Goal: Task Accomplishment & Management: Use online tool/utility

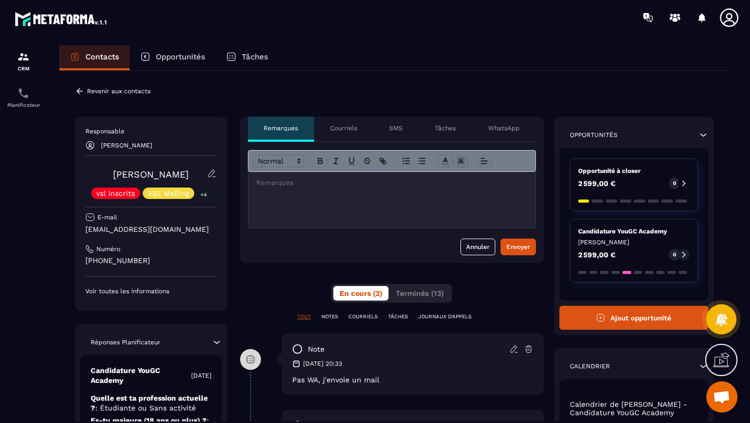
click at [721, 404] on span "Ouvrir le chat" at bounding box center [721, 398] width 17 height 15
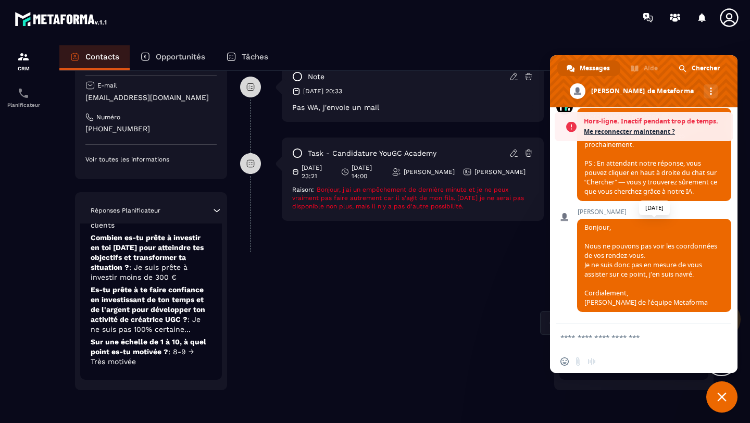
scroll to position [195, 0]
click at [584, 335] on textarea "Entrez votre message..." at bounding box center [633, 337] width 144 height 9
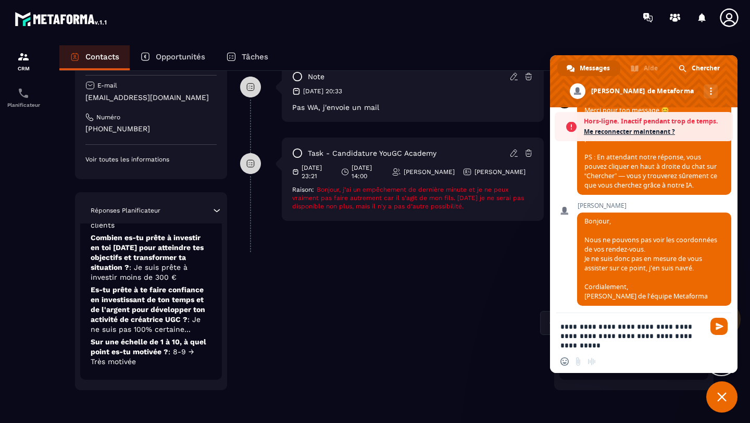
paste textarea "**********"
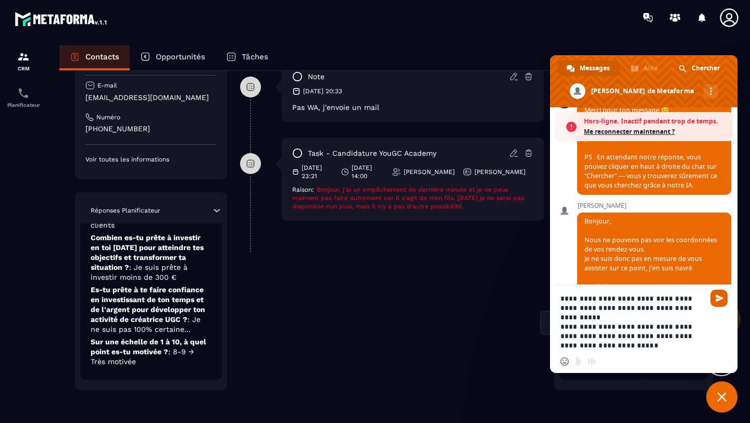
type textarea "**********"
click at [713, 297] on span "Envoyer" at bounding box center [719, 298] width 17 height 17
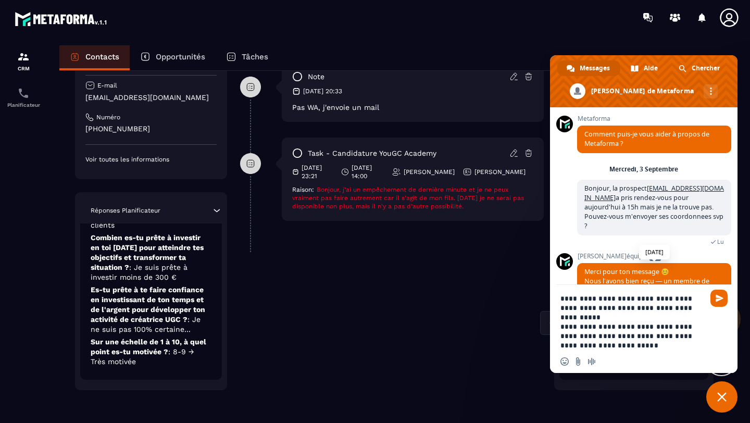
scroll to position [201, 0]
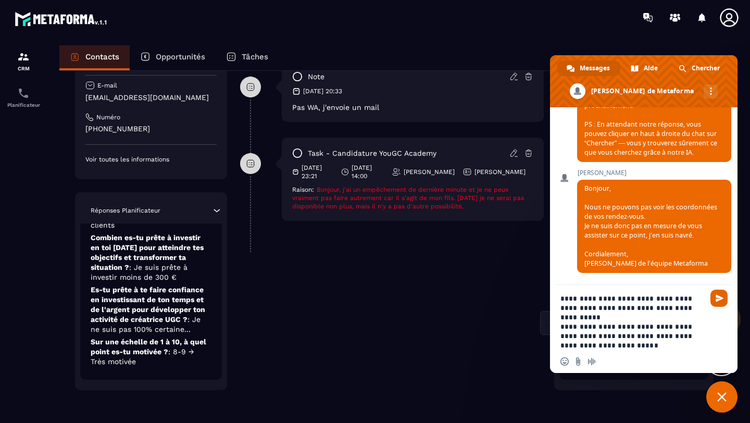
click at [718, 298] on span "Envoyer" at bounding box center [720, 298] width 8 height 8
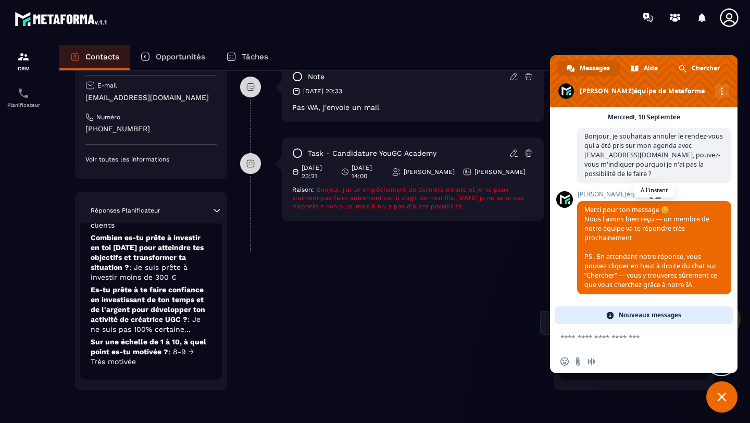
scroll to position [368, 0]
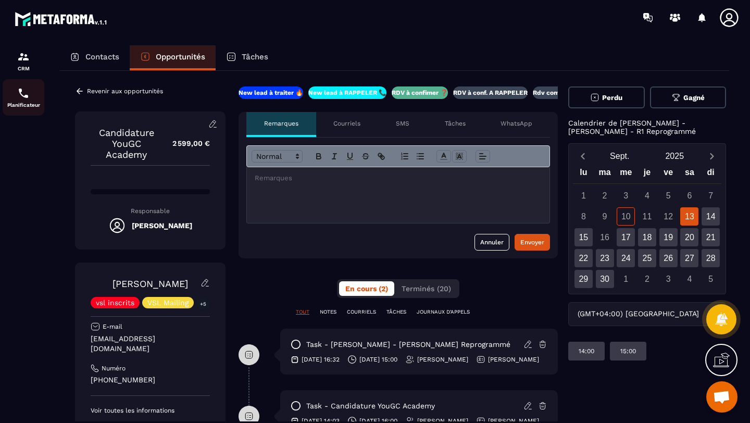
scroll to position [72, 0]
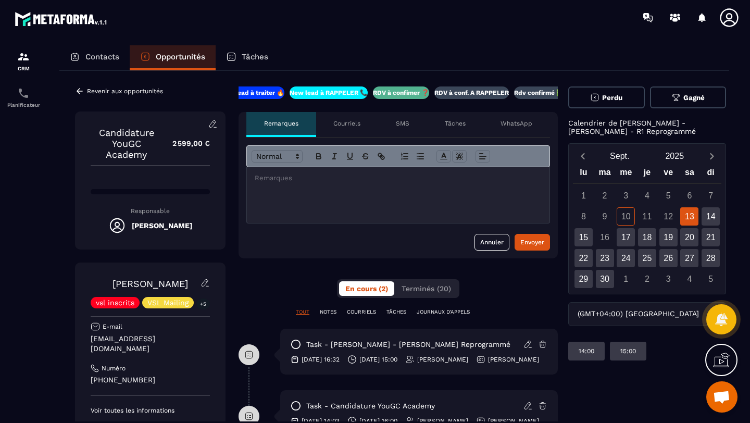
click at [90, 54] on p "Contacts" at bounding box center [102, 56] width 34 height 9
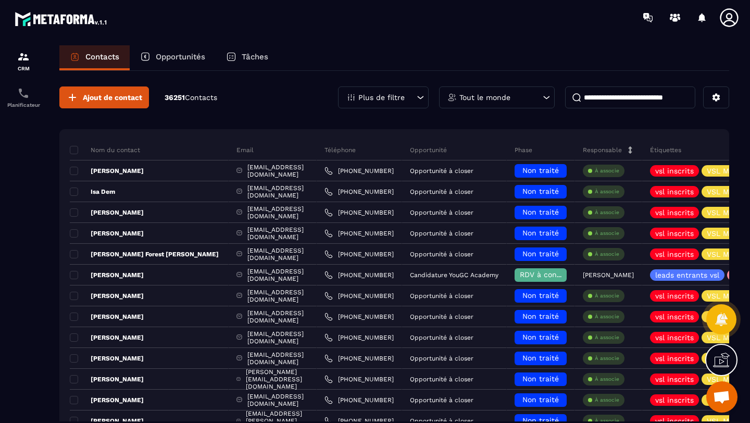
click at [169, 52] on div "Opportunités" at bounding box center [173, 57] width 86 height 25
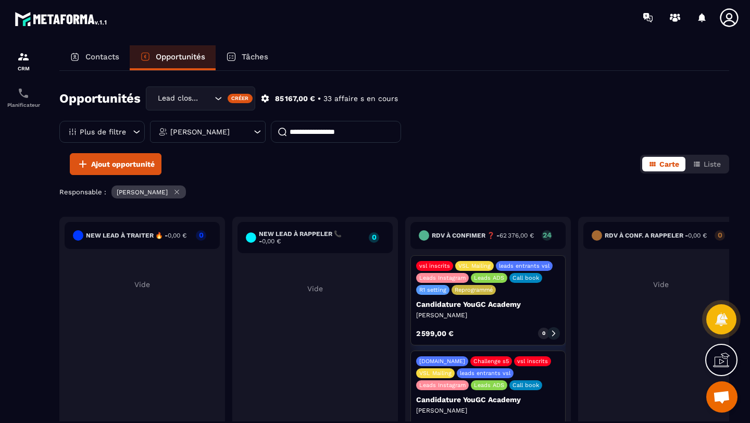
click at [214, 92] on div "Lead closing" at bounding box center [200, 99] width 109 height 24
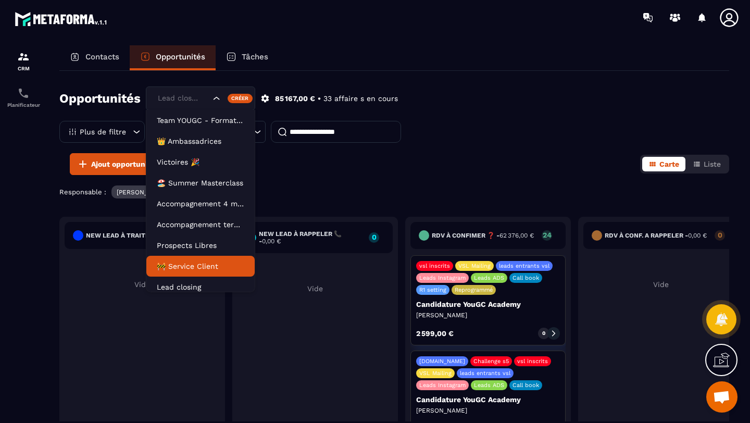
scroll to position [5, 0]
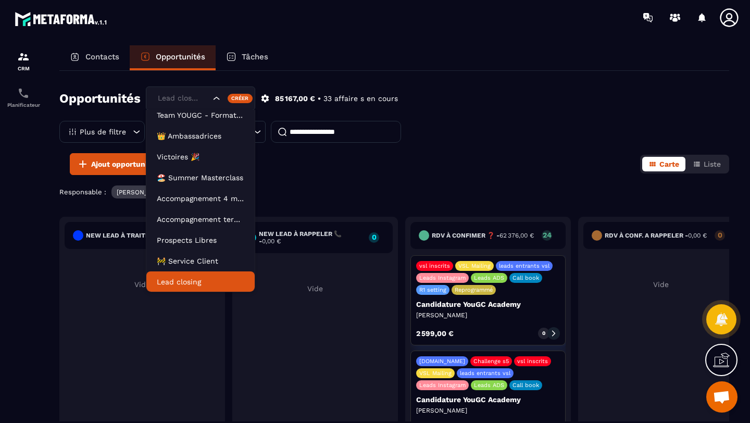
click at [186, 282] on p "Lead closing" at bounding box center [201, 282] width 88 height 10
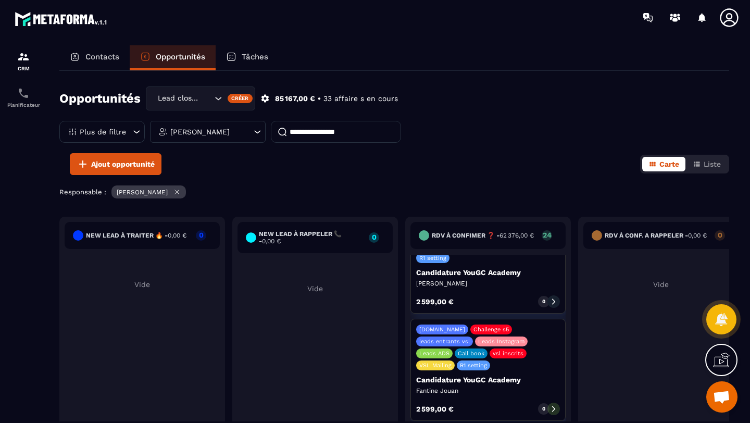
scroll to position [627, 0]
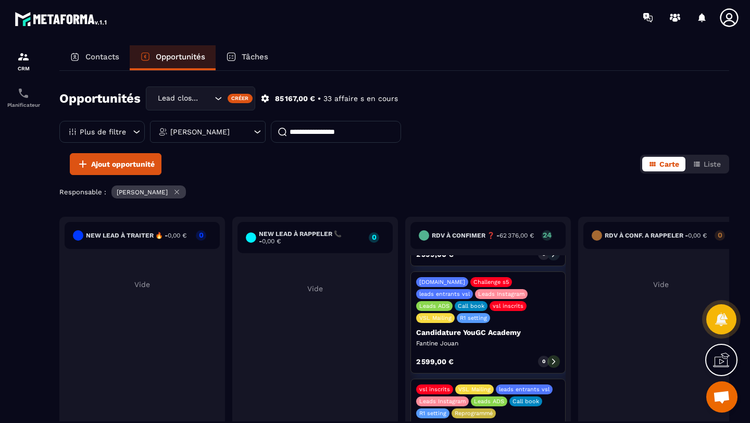
click at [552, 358] on icon at bounding box center [553, 361] width 7 height 7
click at [553, 359] on icon at bounding box center [553, 362] width 3 height 6
